Goal: Find specific page/section: Find specific page/section

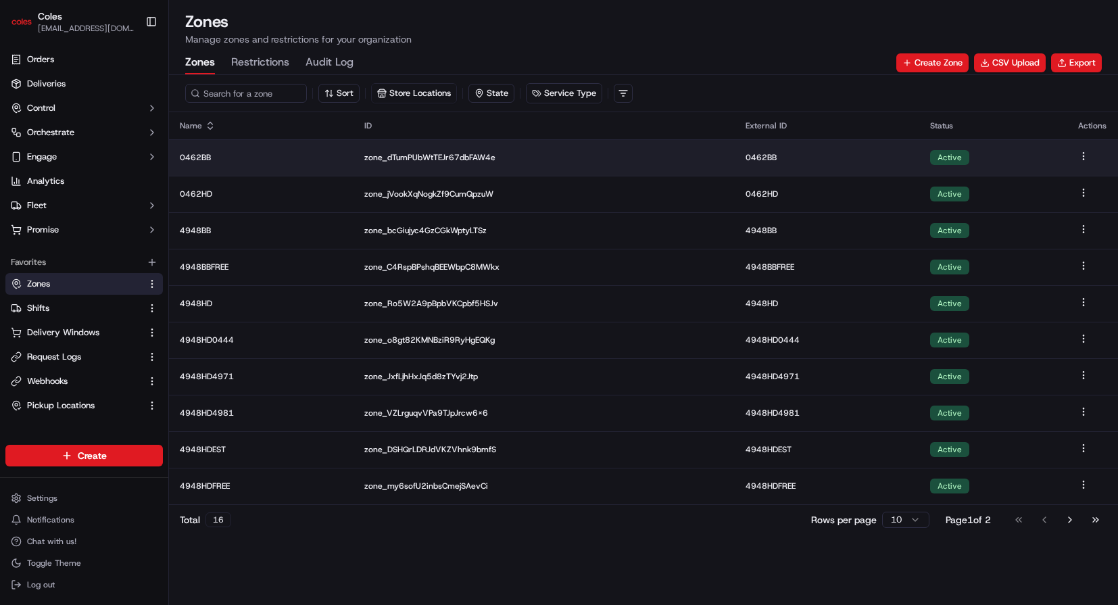
scroll to position [66, 0]
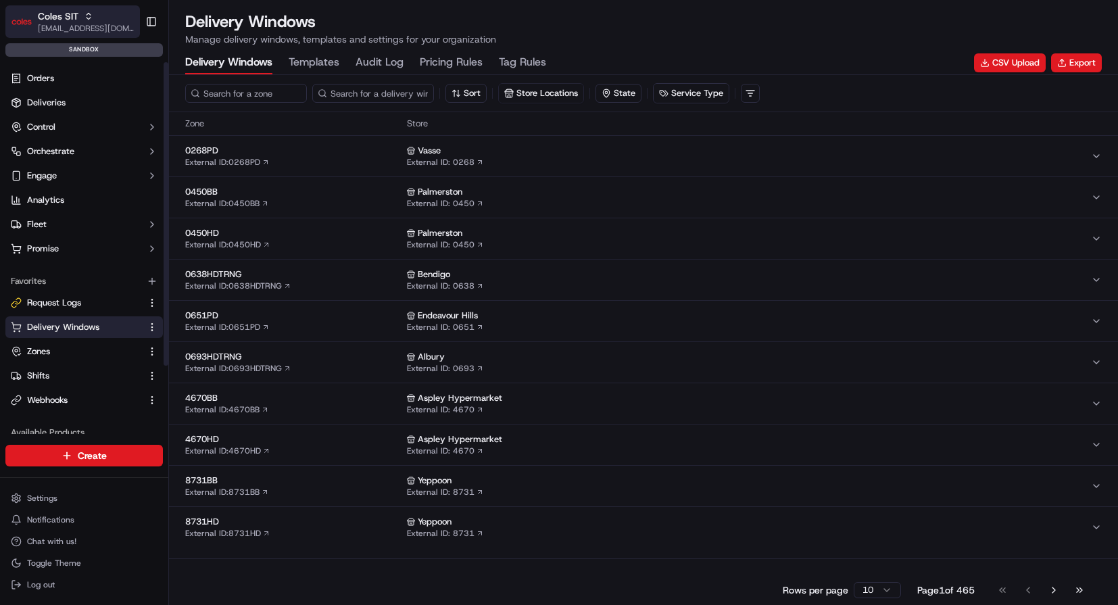
click at [84, 20] on icon "button" at bounding box center [88, 15] width 9 height 9
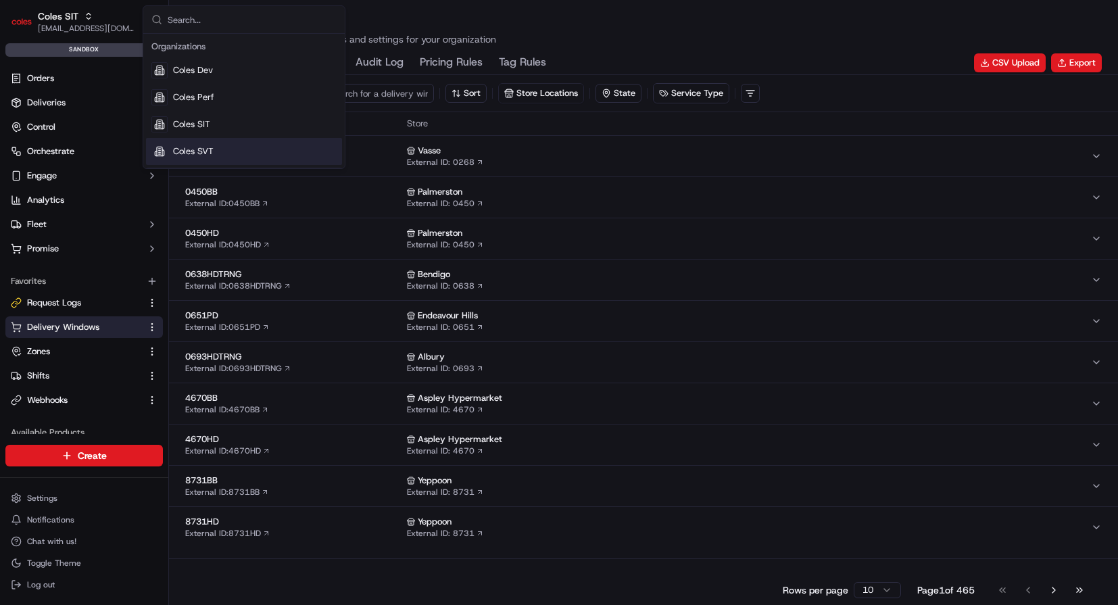
click at [205, 149] on span "Coles SVT" at bounding box center [193, 151] width 41 height 12
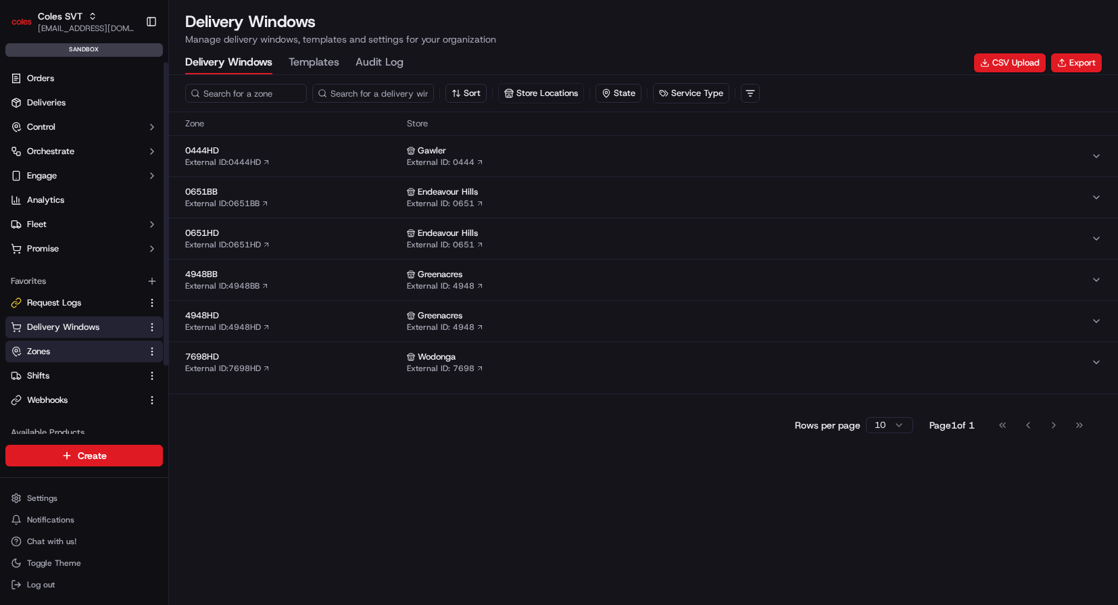
click at [69, 353] on link "Zones" at bounding box center [76, 351] width 130 height 12
